Goal: Find specific page/section: Find specific page/section

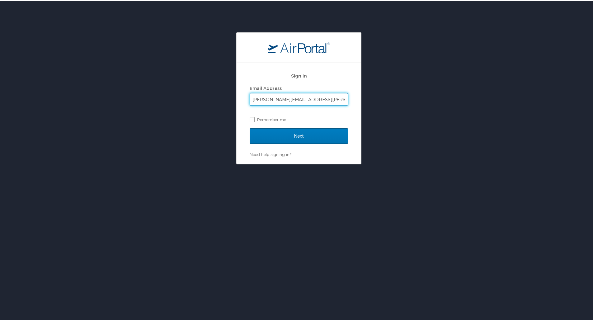
type input "victor.vialpando@ncsl.org"
click at [250, 127] on input "Next" at bounding box center [299, 135] width 98 height 16
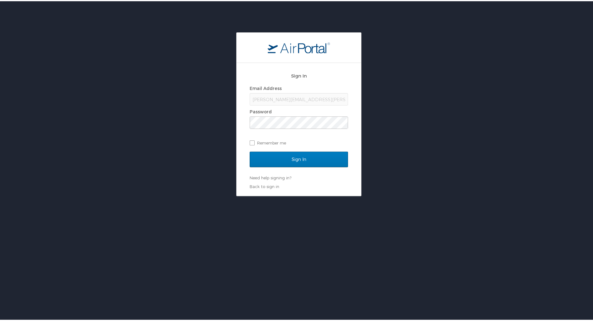
click at [464, 158] on div "Sign In Email Address victor.vialpando@ncsl.org Password Remember me Sign In Ne…" at bounding box center [298, 113] width 597 height 164
click at [250, 150] on input "Sign In" at bounding box center [299, 158] width 98 height 16
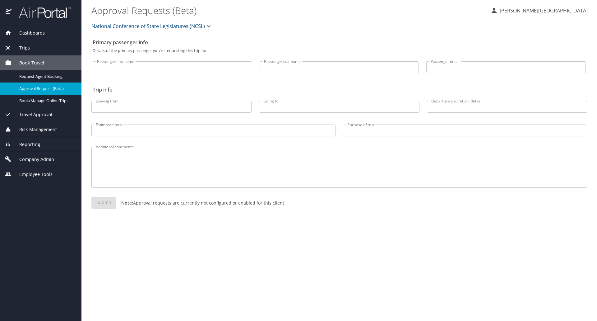
click at [29, 32] on span "Dashboards" at bounding box center [28, 33] width 33 height 7
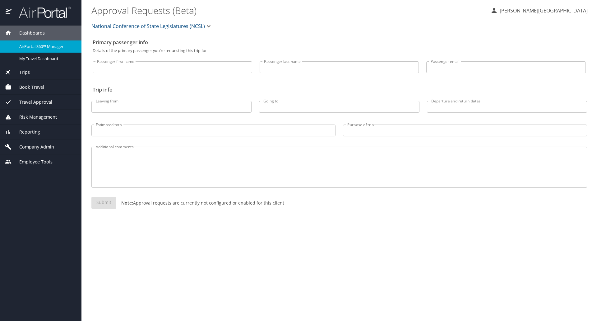
click at [42, 45] on span "AirPortal 360™ Manager" at bounding box center [46, 47] width 55 height 6
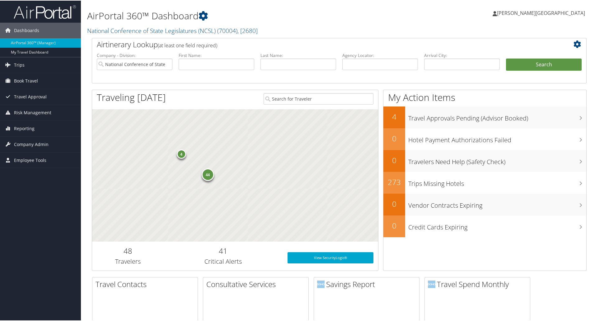
click at [207, 177] on div "44" at bounding box center [207, 174] width 12 height 12
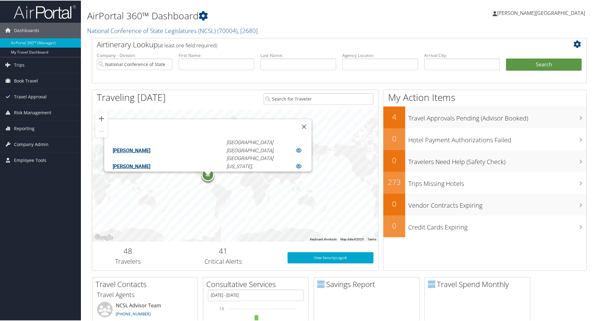
scroll to position [229, 0]
